Goal: Navigation & Orientation: Find specific page/section

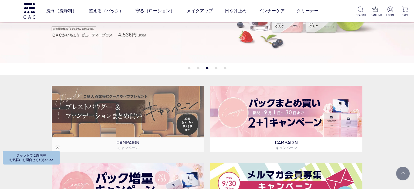
scroll to position [109, 0]
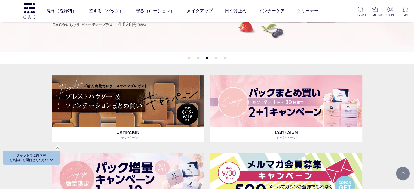
click at [188, 58] on button "1" at bounding box center [189, 58] width 2 height 2
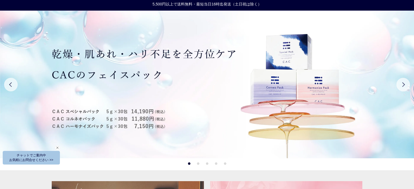
scroll to position [27, 0]
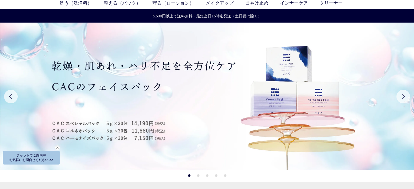
click at [198, 177] on button "2" at bounding box center [198, 175] width 2 height 2
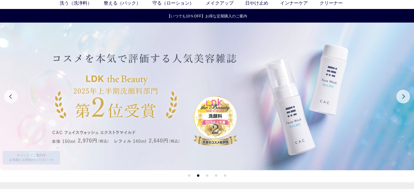
click at [210, 142] on img at bounding box center [207, 97] width 414 height 148
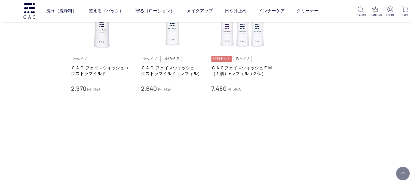
scroll to position [109, 0]
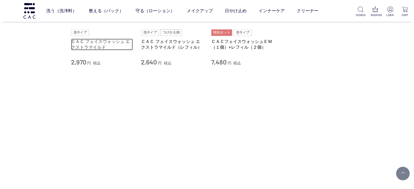
click at [127, 41] on link "ＣＡＣ フェイスウォッシュ エクストラマイルド" at bounding box center [102, 45] width 62 height 12
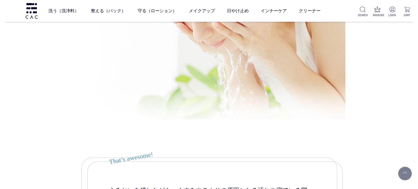
scroll to position [2067, 0]
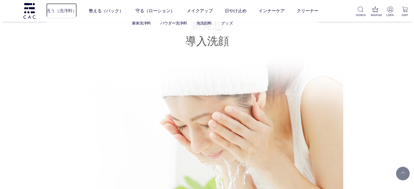
click at [69, 7] on link "洗う（洗浄料）" at bounding box center [61, 10] width 30 height 15
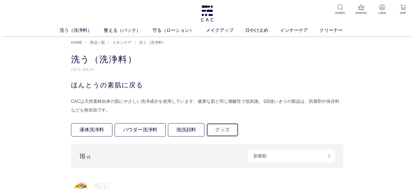
click at [222, 126] on link "グッズ" at bounding box center [222, 129] width 32 height 13
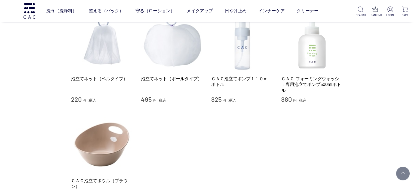
scroll to position [82, 0]
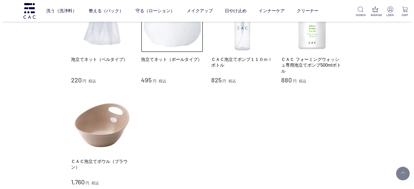
click at [183, 34] on img at bounding box center [172, 21] width 62 height 62
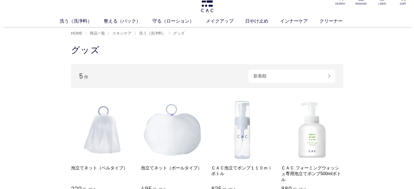
scroll to position [0, 0]
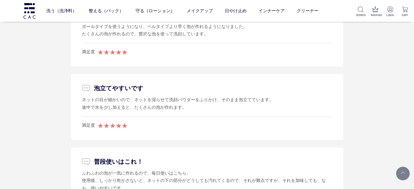
scroll to position [598, 0]
